Goal: Navigation & Orientation: Understand site structure

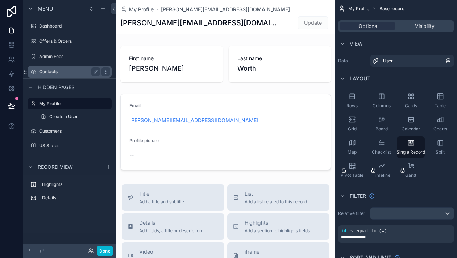
click at [51, 70] on label "Contacts" at bounding box center [68, 72] width 58 height 6
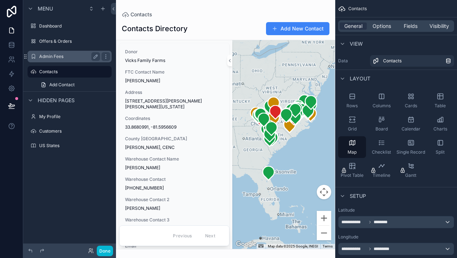
click at [54, 60] on div "Admin Fees" at bounding box center [69, 56] width 61 height 9
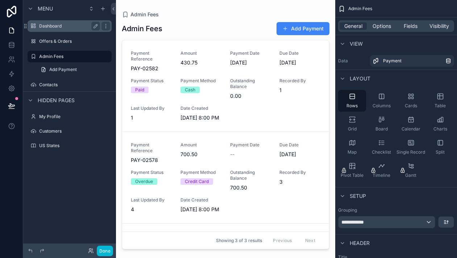
click at [50, 26] on label "Dashboard" at bounding box center [68, 26] width 58 height 6
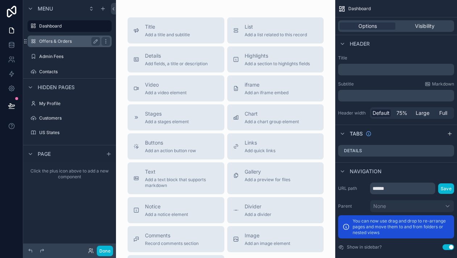
click at [53, 41] on label "Offers & Orders" at bounding box center [68, 41] width 58 height 6
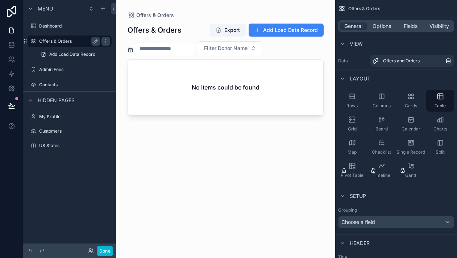
click at [58, 39] on label "Offers & Orders" at bounding box center [68, 41] width 58 height 6
click at [152, 17] on div "scrollable content" at bounding box center [225, 125] width 219 height 250
click at [61, 56] on span "Add Load Data Record" at bounding box center [72, 55] width 46 height 6
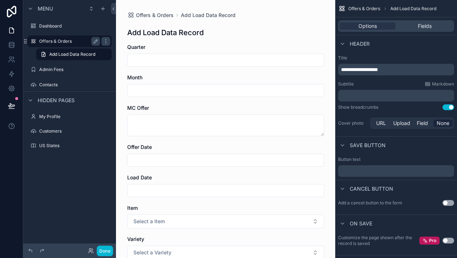
click at [56, 45] on div "Offers & Orders" at bounding box center [69, 41] width 61 height 9
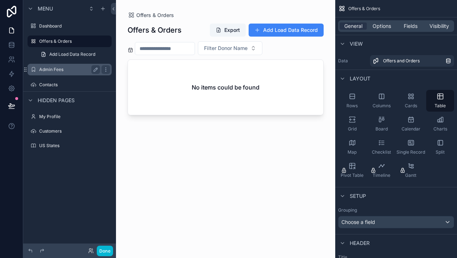
click at [57, 67] on label "Admin Fees" at bounding box center [68, 70] width 58 height 6
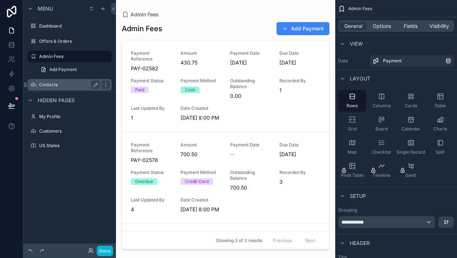
click at [55, 81] on div "Contacts" at bounding box center [69, 85] width 61 height 9
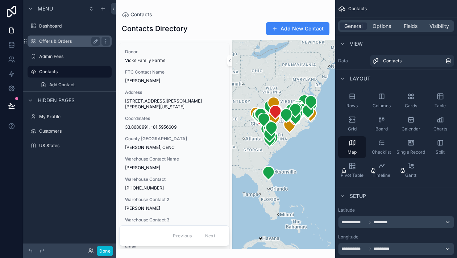
click at [56, 41] on label "Offers & Orders" at bounding box center [68, 41] width 58 height 6
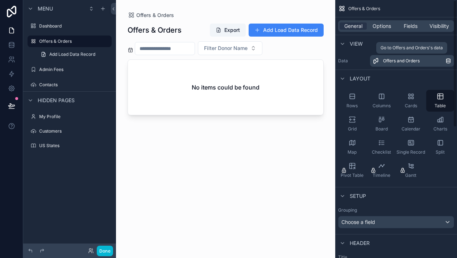
click at [396, 59] on span "Offers and Orders" at bounding box center [401, 61] width 37 height 6
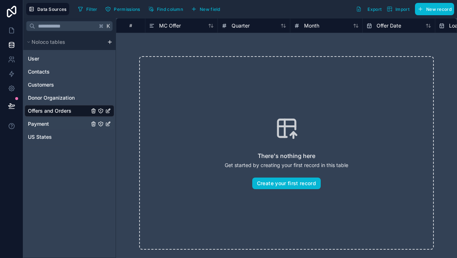
click at [46, 125] on span "Payment" at bounding box center [38, 123] width 21 height 7
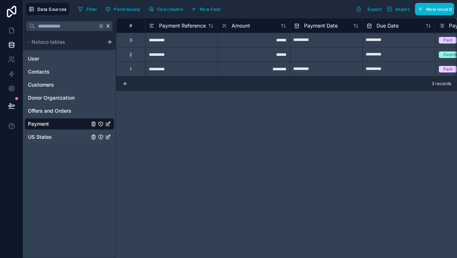
click at [45, 139] on span "US States" at bounding box center [40, 136] width 24 height 7
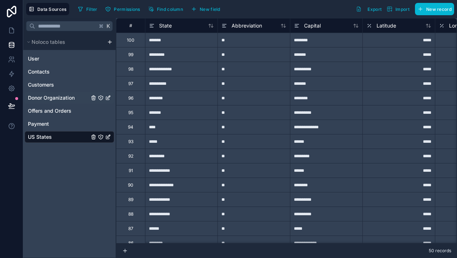
click at [47, 98] on span "Donor Organization" at bounding box center [51, 97] width 47 height 7
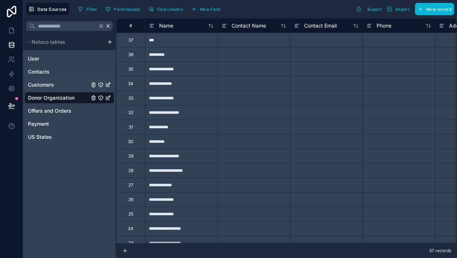
click at [46, 85] on span "Customers" at bounding box center [41, 84] width 26 height 7
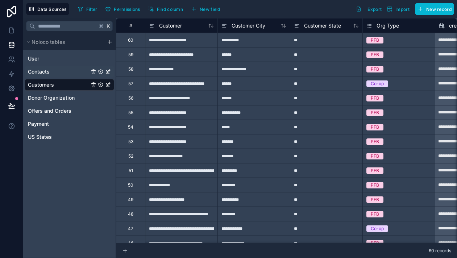
click at [45, 69] on span "Contacts" at bounding box center [39, 71] width 22 height 7
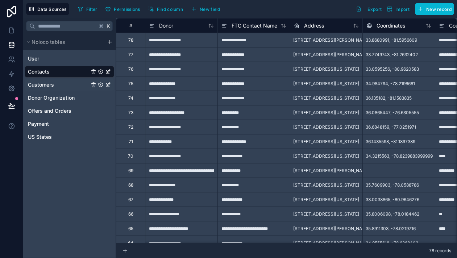
click at [47, 87] on span "Customers" at bounding box center [41, 84] width 26 height 7
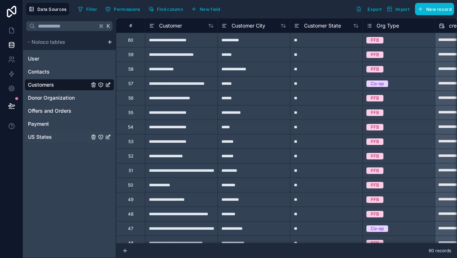
click at [39, 137] on span "US States" at bounding box center [40, 136] width 24 height 7
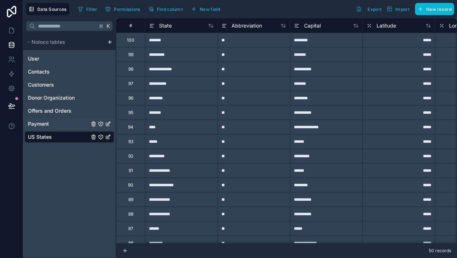
click at [43, 128] on div "Payment" at bounding box center [70, 124] width 90 height 12
